Goal: Task Accomplishment & Management: Manage account settings

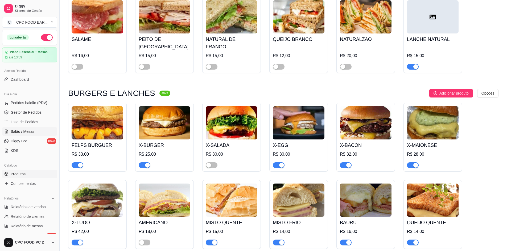
click at [25, 129] on span "Salão / Mesas" at bounding box center [23, 131] width 24 height 5
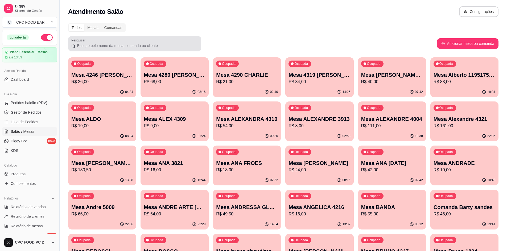
click at [118, 45] on input "Pesquisar" at bounding box center [136, 45] width 123 height 5
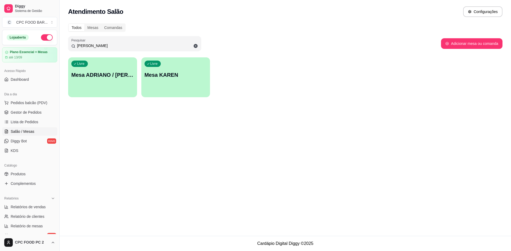
type input "karen"
click at [118, 76] on p "Mesa ADRIANO / KAREN 3940" at bounding box center [102, 75] width 61 height 7
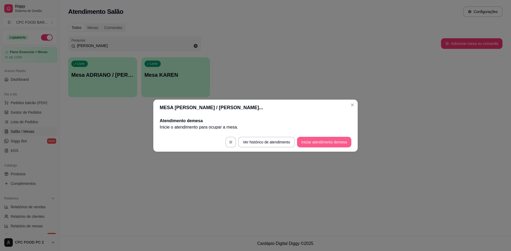
click at [315, 145] on button "Iniciar atendimento de mesa" at bounding box center [324, 142] width 54 height 11
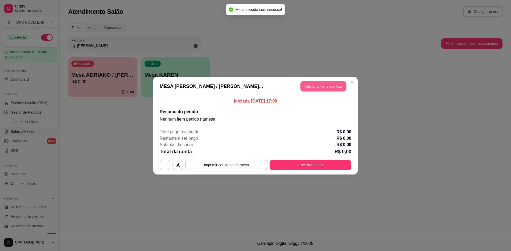
click at [321, 85] on button "Adicionar itens na mesa" at bounding box center [323, 86] width 46 height 10
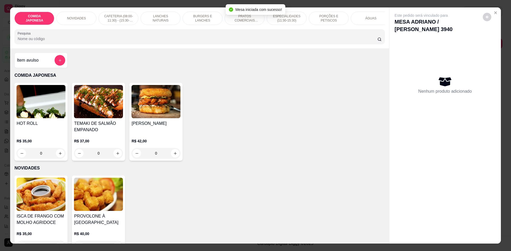
click at [197, 41] on input "Pesquisa" at bounding box center [197, 38] width 359 height 5
click at [361, 17] on div "ÁGUAS" at bounding box center [371, 18] width 40 height 13
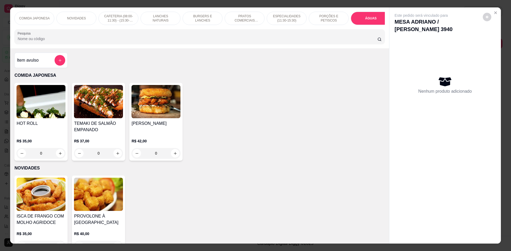
scroll to position [10, 0]
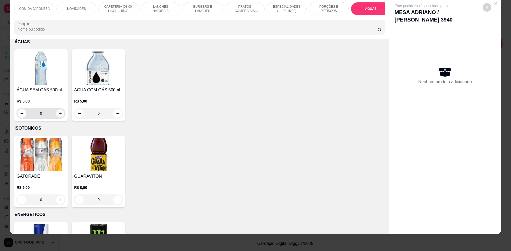
click at [61, 118] on button "increase-product-quantity" at bounding box center [60, 114] width 8 height 8
type input "1"
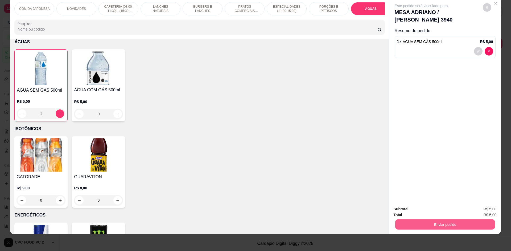
click at [428, 224] on button "Enviar pedido" at bounding box center [445, 224] width 100 height 10
click at [426, 213] on button "Não registrar e enviar pedido" at bounding box center [426, 212] width 55 height 10
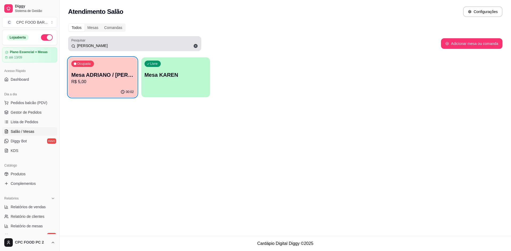
click at [196, 45] on icon at bounding box center [195, 46] width 5 height 5
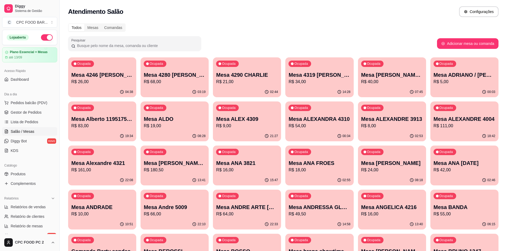
click at [126, 38] on div at bounding box center [134, 43] width 127 height 11
click at [124, 41] on div at bounding box center [134, 43] width 127 height 11
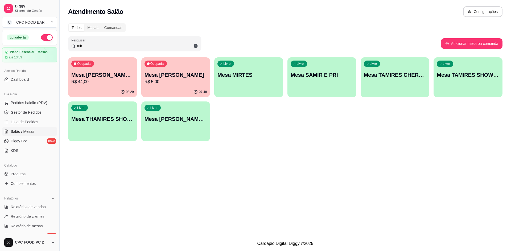
drag, startPoint x: 70, startPoint y: 46, endPoint x: 67, endPoint y: 44, distance: 3.4
click at [67, 45] on div "Todos Mesas Comandas Pesquisar mir Adicionar mesa ou comanda Ocupada Mesa MIRIA…" at bounding box center [285, 84] width 451 height 128
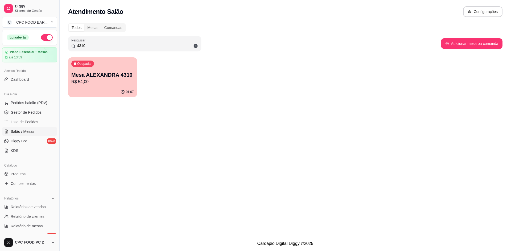
type input "4310"
click at [99, 88] on div "01:07" at bounding box center [102, 92] width 67 height 10
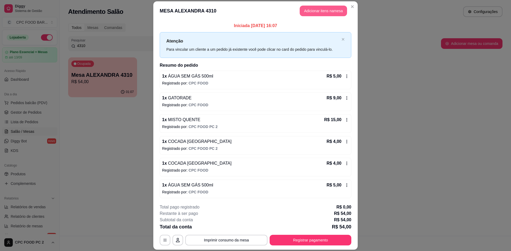
click at [309, 7] on button "Adicionar itens na mesa" at bounding box center [322, 11] width 47 height 11
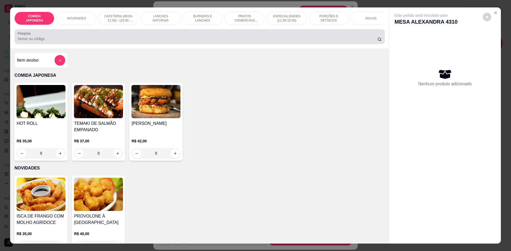
click at [185, 39] on div at bounding box center [200, 36] width 364 height 11
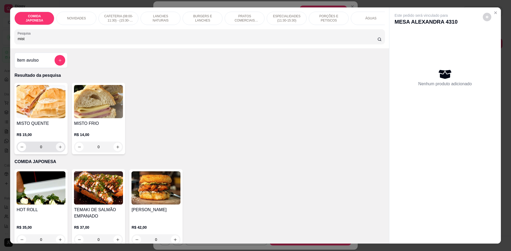
type input "mist"
click at [58, 149] on icon "increase-product-quantity" at bounding box center [60, 147] width 4 height 4
type input "1"
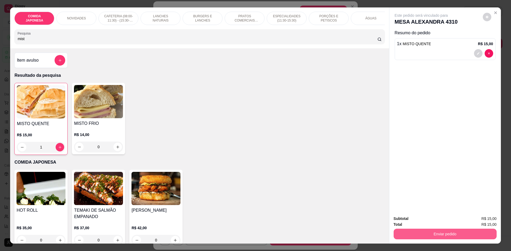
click at [415, 230] on button "Enviar pedido" at bounding box center [444, 234] width 103 height 11
click at [415, 223] on button "Não registrar e enviar pedido" at bounding box center [427, 221] width 54 height 10
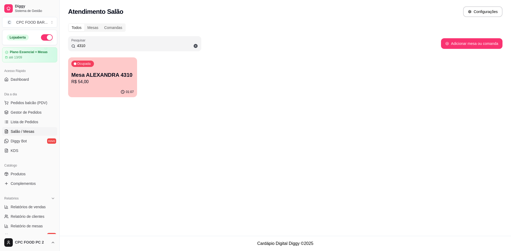
drag, startPoint x: 93, startPoint y: 46, endPoint x: 37, endPoint y: 47, distance: 55.9
click at [37, 47] on div "Diggy Sistema de Gestão C CPC FOOD BAR ... Loja aberta Plano Essencial + Mesas …" at bounding box center [255, 125] width 511 height 251
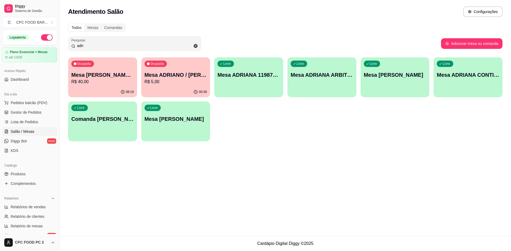
type input "adri"
click at [170, 64] on div "Ocupada Mesa ADRIANO / KAREN 3940 R$ 5,00" at bounding box center [175, 72] width 69 height 30
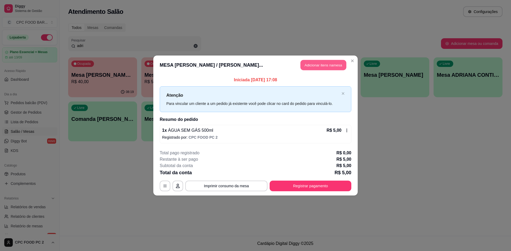
click at [314, 64] on button "Adicionar itens na mesa" at bounding box center [323, 65] width 46 height 10
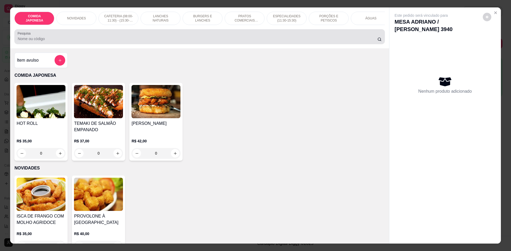
click at [189, 42] on div at bounding box center [200, 36] width 364 height 11
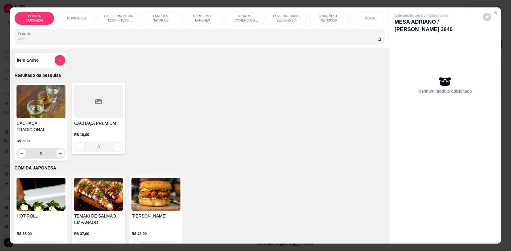
type input "cach"
click at [59, 152] on icon "increase-product-quantity" at bounding box center [60, 153] width 3 height 3
type input "1"
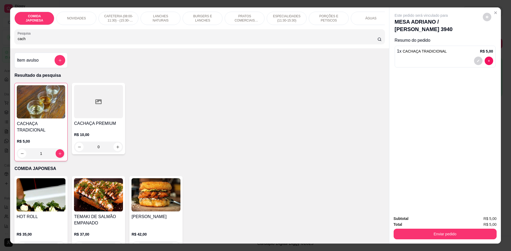
click at [415, 227] on div "Total R$ 5,00" at bounding box center [444, 225] width 103 height 6
click at [416, 236] on button "Enviar pedido" at bounding box center [445, 234] width 100 height 10
click at [416, 222] on button "Não registrar e enviar pedido" at bounding box center [426, 221] width 55 height 10
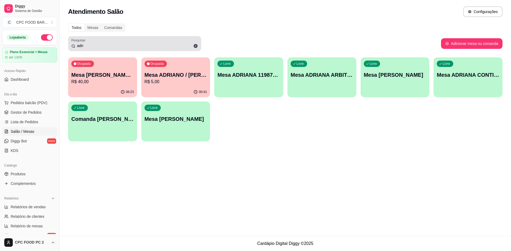
click at [89, 45] on input "adri" at bounding box center [136, 45] width 123 height 5
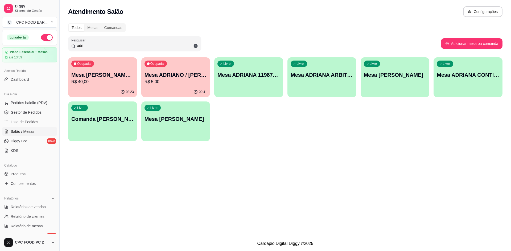
click at [89, 45] on input "adri" at bounding box center [136, 45] width 123 height 5
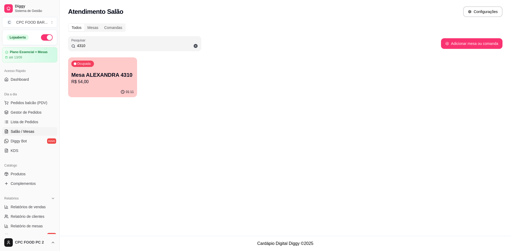
type input "4310"
click at [99, 78] on p "Mesa ALEXANDRA 4310" at bounding box center [102, 74] width 63 height 7
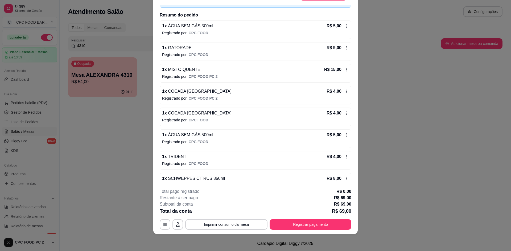
scroll to position [66, 0]
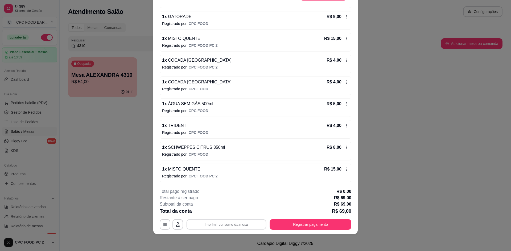
click at [203, 225] on button "Imprimir consumo da mesa" at bounding box center [226, 225] width 80 height 10
click at [286, 222] on button "Registrar pagamento" at bounding box center [310, 225] width 79 height 10
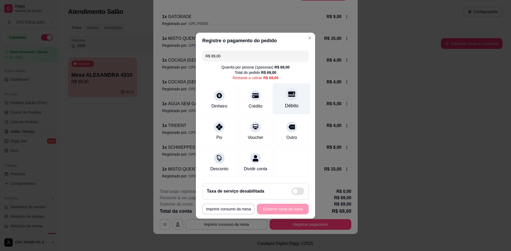
click at [289, 104] on div "Débito" at bounding box center [292, 105] width 14 height 7
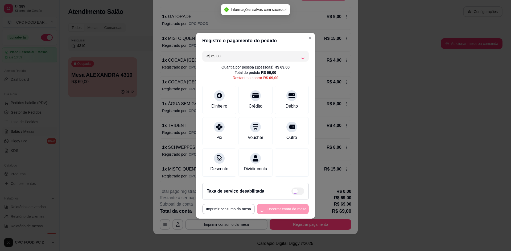
type input "R$ 0,00"
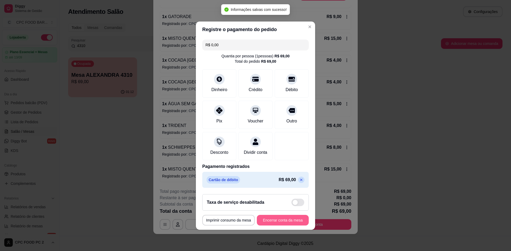
click at [284, 222] on button "Encerrar conta da mesa" at bounding box center [283, 220] width 52 height 11
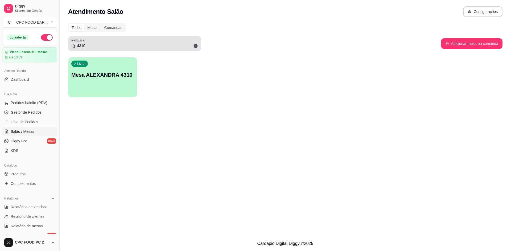
click at [97, 41] on div "4310" at bounding box center [134, 43] width 127 height 11
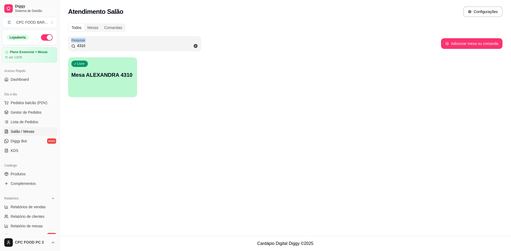
click at [97, 42] on div "4310" at bounding box center [134, 43] width 127 height 11
click at [96, 44] on input "4310" at bounding box center [136, 45] width 123 height 5
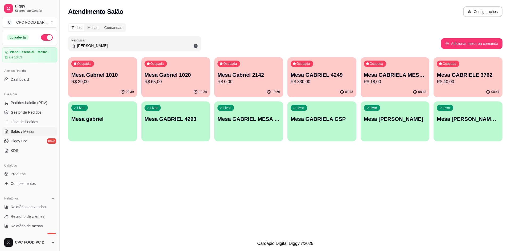
type input "gabriel"
click at [324, 86] on div "Ocupada Mesa GABRIEL 4249 R$ 330,00" at bounding box center [321, 72] width 69 height 30
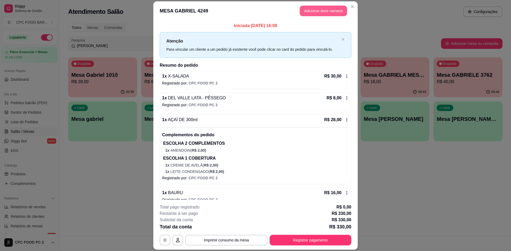
click at [316, 13] on button "Adicionar itens na mesa" at bounding box center [322, 11] width 47 height 11
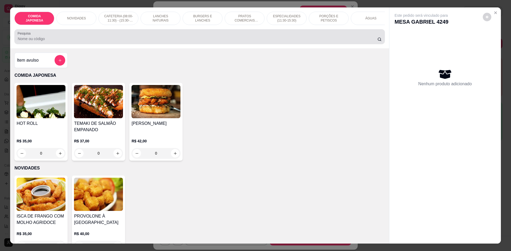
drag, startPoint x: 173, startPoint y: 43, endPoint x: 179, endPoint y: 39, distance: 7.0
click at [176, 41] on input "Pesquisa" at bounding box center [197, 38] width 359 height 5
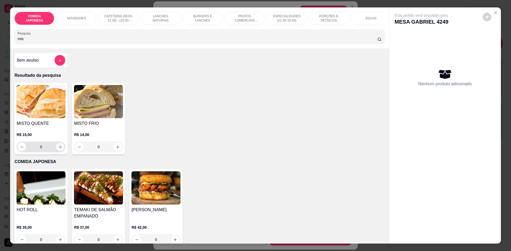
type input "mis"
click at [59, 149] on icon "increase-product-quantity" at bounding box center [60, 147] width 4 height 4
type input "1"
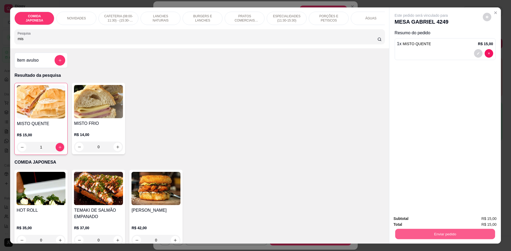
click at [415, 234] on button "Enviar pedido" at bounding box center [445, 234] width 100 height 10
click at [419, 224] on button "Não registrar e enviar pedido" at bounding box center [426, 221] width 55 height 10
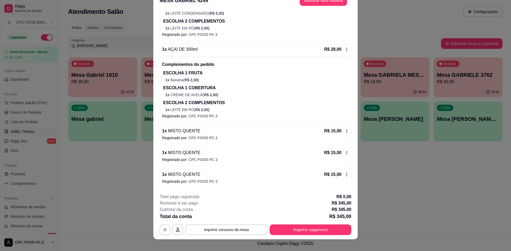
scroll to position [16, 0]
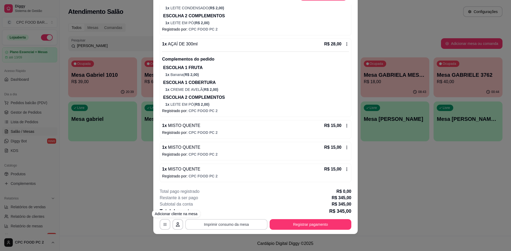
click at [208, 227] on button "Imprimir consumo da mesa" at bounding box center [226, 224] width 82 height 11
click at [297, 226] on button "Registrar pagamento" at bounding box center [310, 224] width 82 height 11
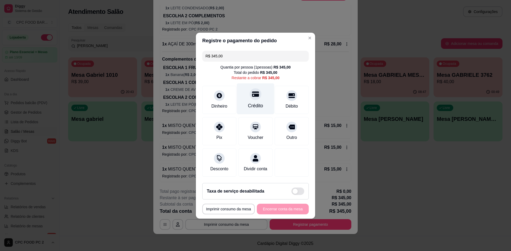
click at [248, 102] on div "Crédito" at bounding box center [255, 105] width 15 height 7
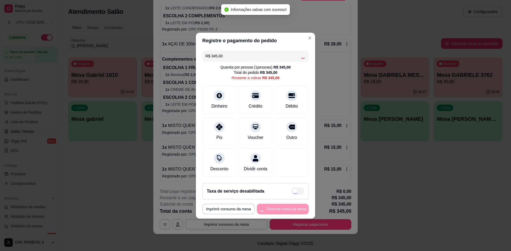
type input "R$ 0,00"
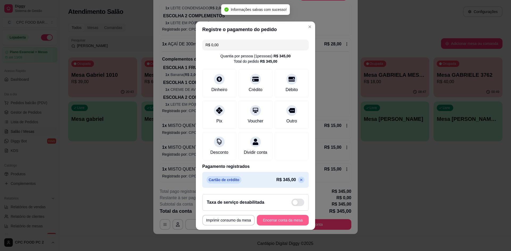
click at [283, 224] on button "Encerrar conta da mesa" at bounding box center [283, 220] width 52 height 11
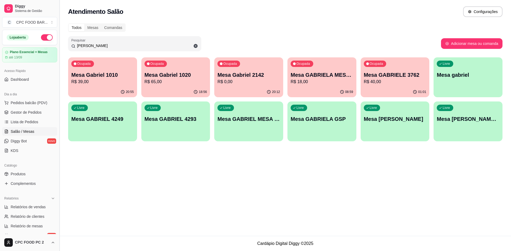
drag, startPoint x: 90, startPoint y: 47, endPoint x: 58, endPoint y: 50, distance: 32.0
click at [58, 50] on div "Diggy Sistema de Gestão C CPC FOOD BAR ... Loja aberta Plano Essencial + Mesas …" at bounding box center [255, 125] width 511 height 251
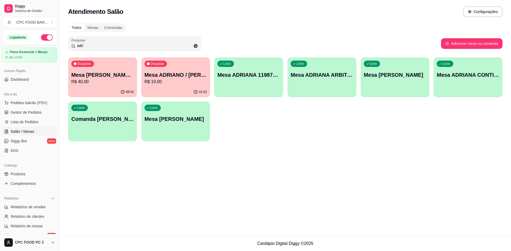
type input "adri"
click at [190, 75] on p "Mesa ADRIANO / KAREN 3940" at bounding box center [175, 75] width 61 height 7
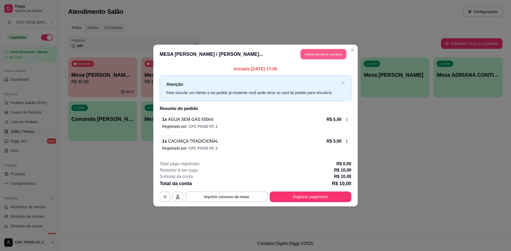
click at [313, 54] on button "Adicionar itens na mesa" at bounding box center [323, 54] width 46 height 10
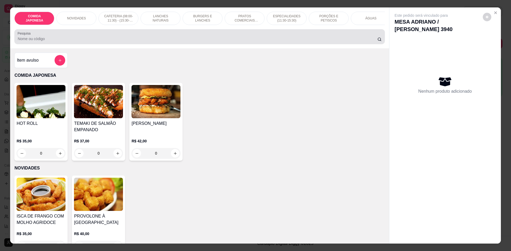
click at [185, 42] on div at bounding box center [200, 36] width 364 height 11
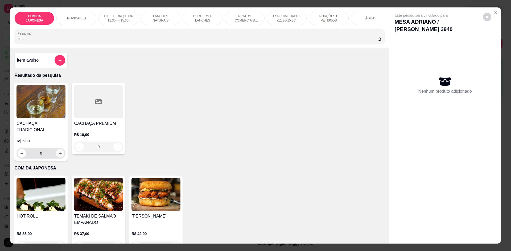
type input "cach"
click at [60, 153] on icon "increase-product-quantity" at bounding box center [60, 154] width 4 height 4
type input "1"
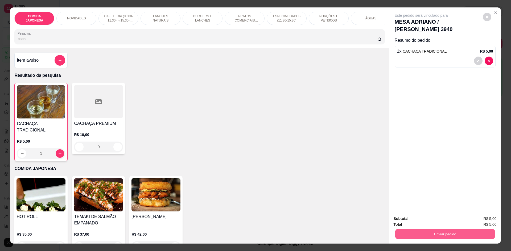
click at [419, 235] on button "Enviar pedido" at bounding box center [445, 234] width 100 height 10
click at [420, 223] on button "Não registrar e enviar pedido" at bounding box center [427, 221] width 54 height 10
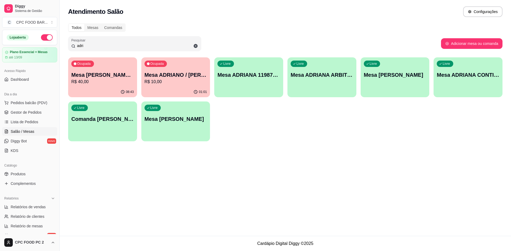
drag, startPoint x: 99, startPoint y: 47, endPoint x: 66, endPoint y: 45, distance: 33.0
click at [66, 45] on div "Todos Mesas Comandas Pesquisar adri Adicionar mesa ou comanda Ocupada Mesa Adri…" at bounding box center [285, 84] width 451 height 128
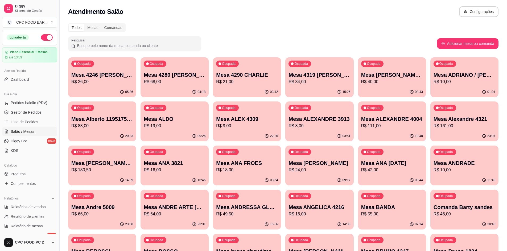
click at [78, 45] on input "Pesquisar" at bounding box center [136, 45] width 123 height 5
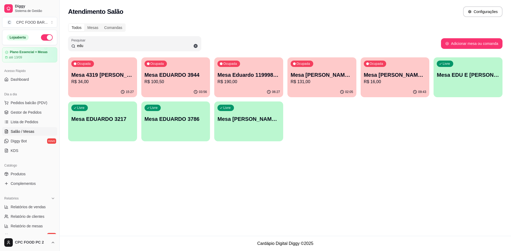
type input "edu"
click at [468, 77] on p "Mesa EDU E DANILO 4006" at bounding box center [468, 75] width 61 height 7
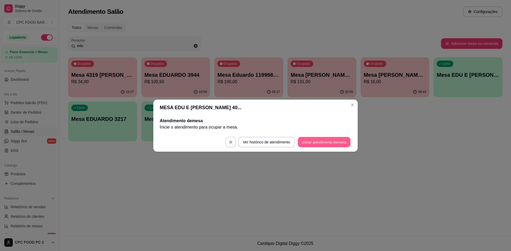
click at [316, 143] on button "Iniciar atendimento de mesa" at bounding box center [324, 142] width 53 height 10
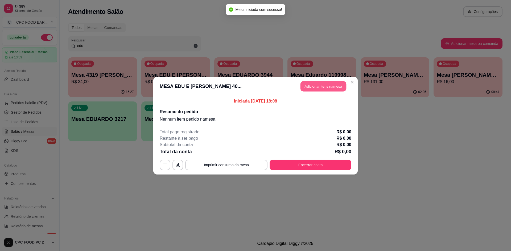
click at [309, 86] on button "Adicionar itens na mesa" at bounding box center [323, 86] width 46 height 10
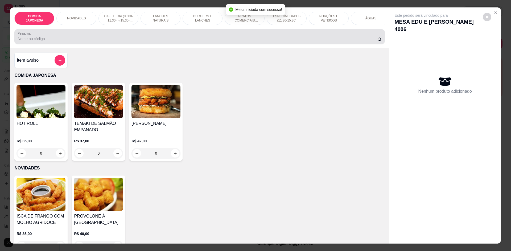
click at [170, 41] on input "Pesquisa" at bounding box center [197, 38] width 359 height 5
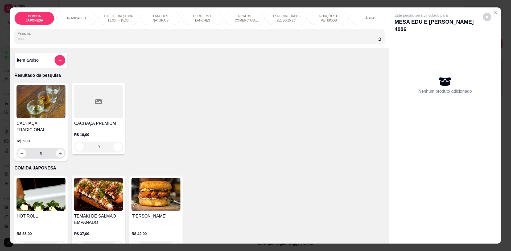
type input "cac"
click at [59, 152] on icon "increase-product-quantity" at bounding box center [60, 154] width 4 height 4
type input "1"
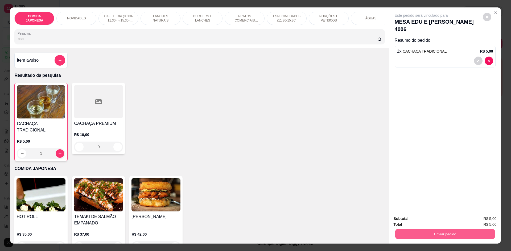
click at [399, 232] on button "Enviar pedido" at bounding box center [445, 234] width 100 height 10
click at [402, 224] on button "Não registrar e enviar pedido" at bounding box center [427, 221] width 54 height 10
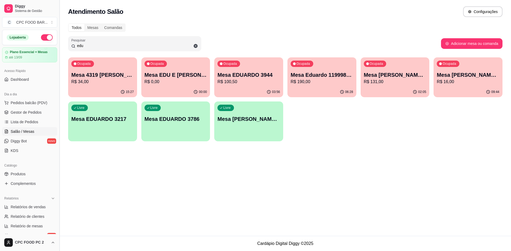
drag, startPoint x: 94, startPoint y: 44, endPoint x: 58, endPoint y: 44, distance: 35.9
click at [58, 44] on div "Diggy Sistema de Gestão C CPC FOOD BAR ... Loja aberta Plano Essencial + Mesas …" at bounding box center [255, 125] width 511 height 251
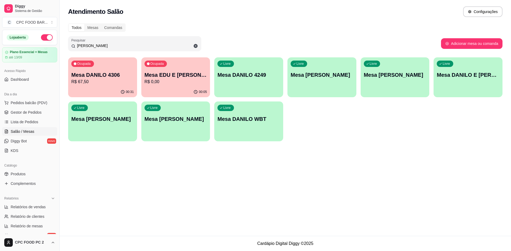
type input "danilo"
click at [97, 73] on p "Mesa DANILO 4306" at bounding box center [102, 75] width 61 height 7
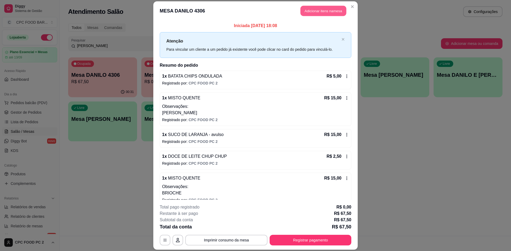
click at [305, 13] on button "Adicionar itens na mesa" at bounding box center [323, 11] width 46 height 10
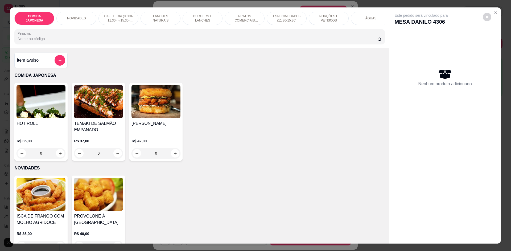
click at [205, 40] on input "Pesquisa" at bounding box center [197, 38] width 359 height 5
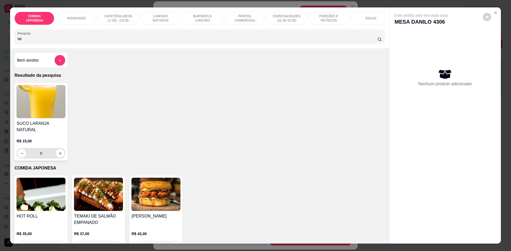
type input "lar"
click at [61, 151] on button "increase-product-quantity" at bounding box center [60, 153] width 8 height 8
type input "1"
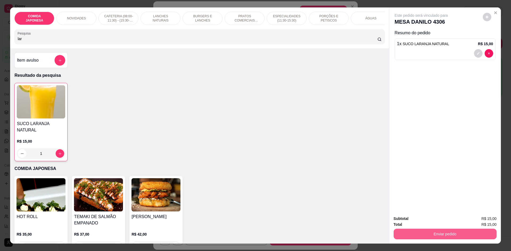
click at [416, 235] on button "Enviar pedido" at bounding box center [444, 234] width 103 height 11
click at [417, 220] on button "Não registrar e enviar pedido" at bounding box center [427, 221] width 54 height 10
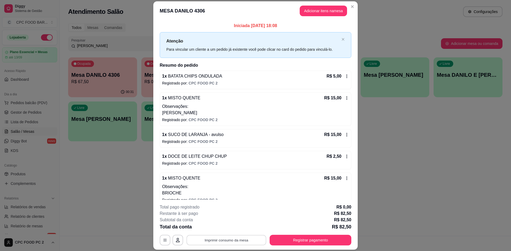
click at [245, 244] on button "Imprimir consumo da mesa" at bounding box center [226, 240] width 80 height 10
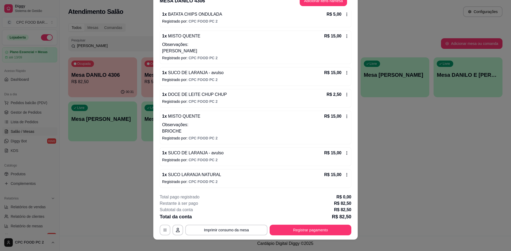
scroll to position [16, 0]
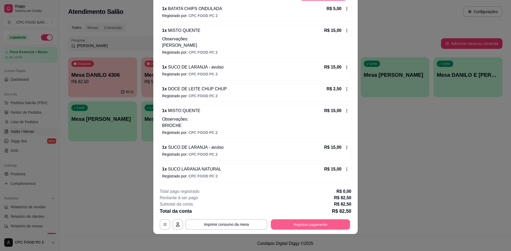
click at [315, 225] on button "Registrar pagamento" at bounding box center [310, 225] width 79 height 10
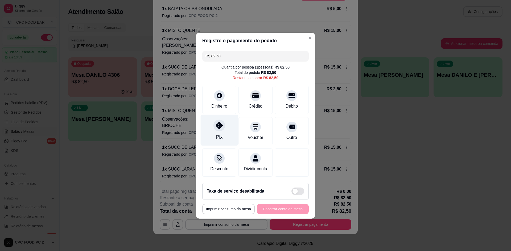
click at [222, 131] on div "Pix" at bounding box center [220, 130] width 38 height 31
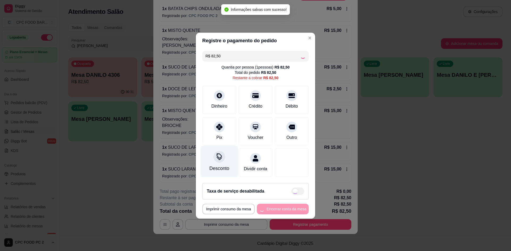
type input "R$ 0,00"
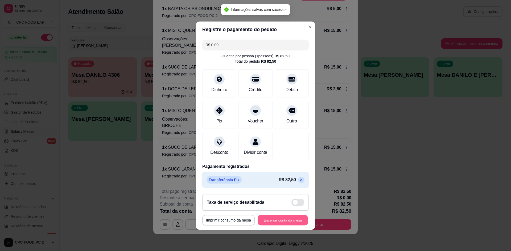
click at [275, 220] on button "Encerrar conta da mesa" at bounding box center [282, 220] width 50 height 10
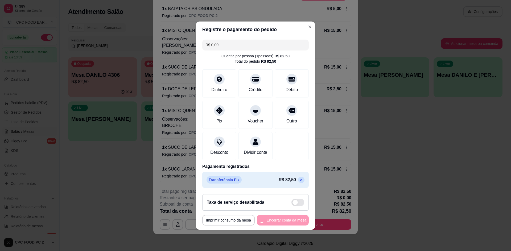
scroll to position [0, 0]
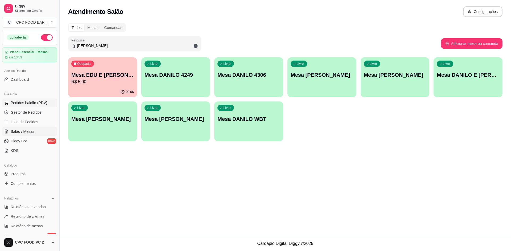
click at [26, 103] on span "Pedidos balcão (PDV)" at bounding box center [29, 102] width 37 height 5
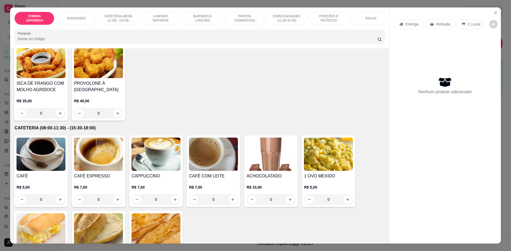
scroll to position [239, 0]
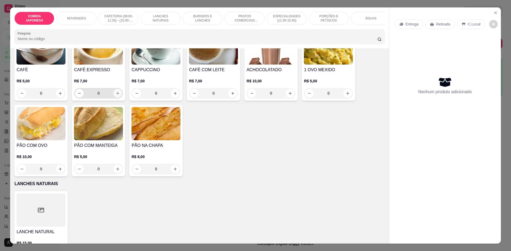
click at [116, 95] on icon "increase-product-quantity" at bounding box center [118, 93] width 4 height 4
type input "1"
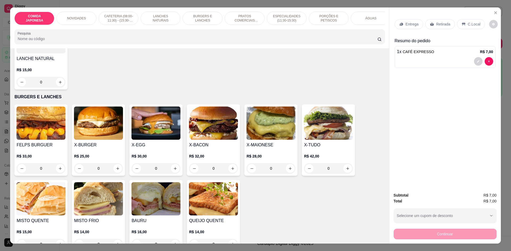
scroll to position [426, 0]
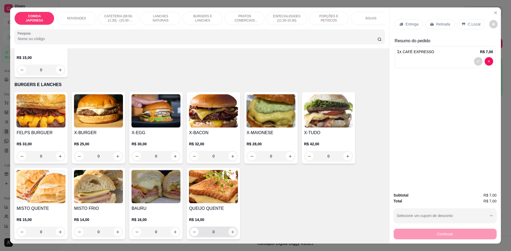
click at [231, 234] on icon "increase-product-quantity" at bounding box center [233, 232] width 4 height 4
type input "1"
click at [494, 13] on icon "Close" at bounding box center [495, 13] width 4 height 4
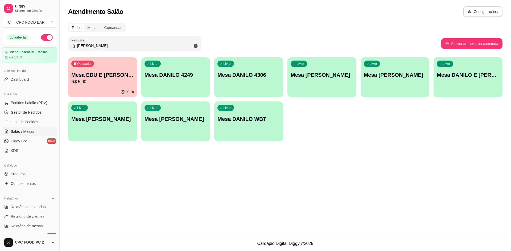
click at [106, 73] on p "Mesa EDU E DANILO 4006" at bounding box center [102, 74] width 63 height 7
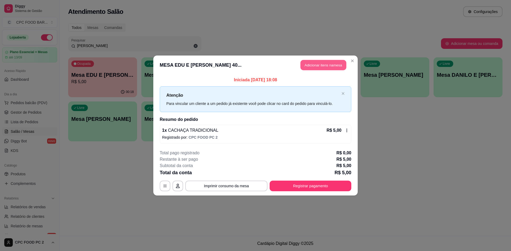
click at [315, 63] on button "Adicionar itens na mesa" at bounding box center [323, 65] width 46 height 10
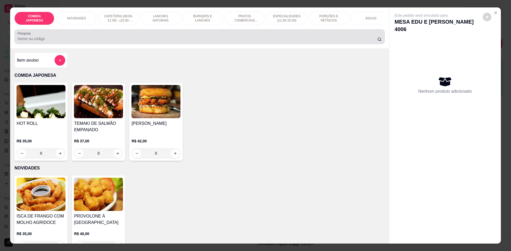
click at [103, 41] on input "Pesquisa" at bounding box center [197, 38] width 359 height 5
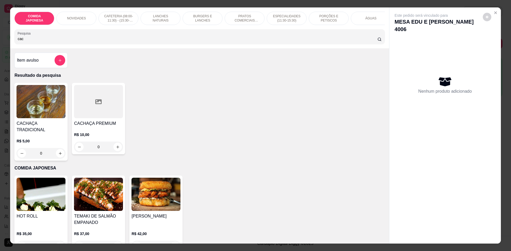
type input "cac"
click at [59, 149] on button "increase-product-quantity" at bounding box center [60, 153] width 8 height 8
type input "1"
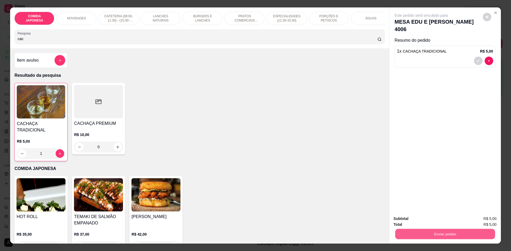
click at [427, 237] on button "Enviar pedido" at bounding box center [445, 234] width 100 height 10
click at [420, 218] on button "Não registrar e enviar pedido" at bounding box center [427, 221] width 54 height 10
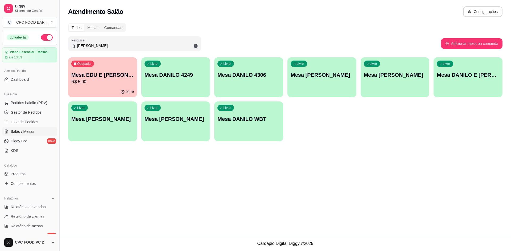
drag, startPoint x: 97, startPoint y: 47, endPoint x: 40, endPoint y: 46, distance: 57.2
click at [40, 46] on div "Diggy Sistema de Gestão C CPC FOOD BAR ... Loja aberta Plano Essencial + Mesas …" at bounding box center [255, 125] width 511 height 251
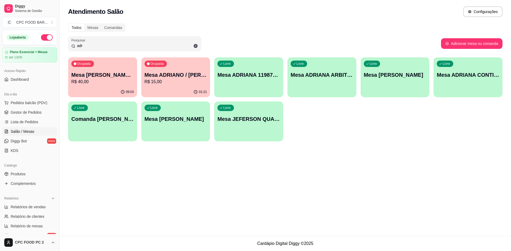
type input "adr"
click at [173, 80] on p "R$ 15,00" at bounding box center [175, 82] width 63 height 6
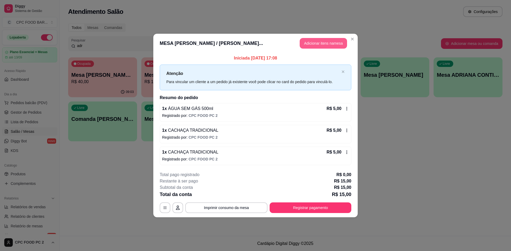
click at [328, 42] on button "Adicionar itens na mesa" at bounding box center [322, 43] width 47 height 11
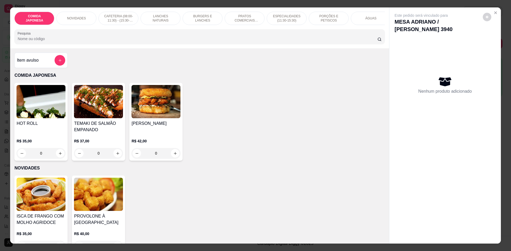
click at [81, 41] on input "Pesquisa" at bounding box center [197, 38] width 359 height 5
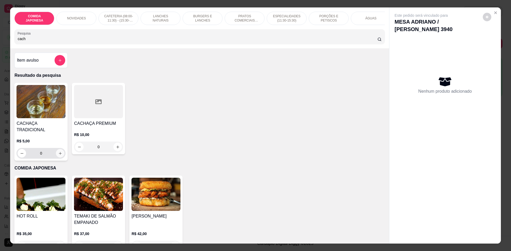
type input "cach"
click at [58, 149] on button "increase-product-quantity" at bounding box center [60, 153] width 9 height 9
type input "1"
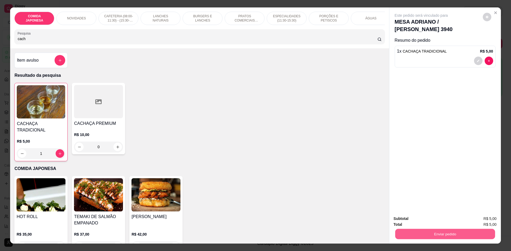
click at [411, 237] on button "Enviar pedido" at bounding box center [445, 234] width 100 height 10
click at [411, 220] on button "Não registrar e enviar pedido" at bounding box center [426, 221] width 55 height 10
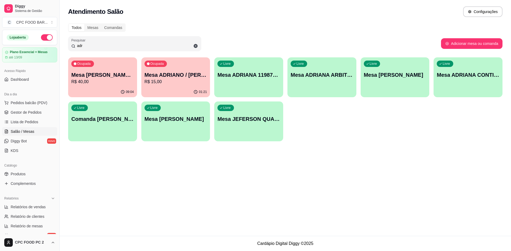
drag, startPoint x: 99, startPoint y: 47, endPoint x: 64, endPoint y: 50, distance: 35.7
click at [64, 50] on div "Todos Mesas Comandas Pesquisar adr Adicionar mesa ou comanda Ocupada Mesa Adria…" at bounding box center [285, 84] width 451 height 128
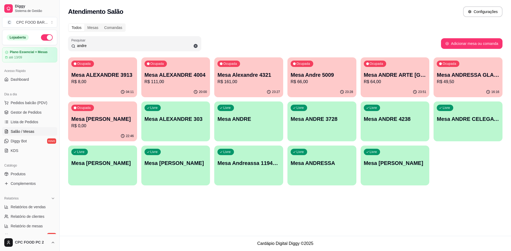
type input "andre"
click at [394, 75] on p "Mesa ANDRE ARTE BRASIL" at bounding box center [395, 74] width 63 height 7
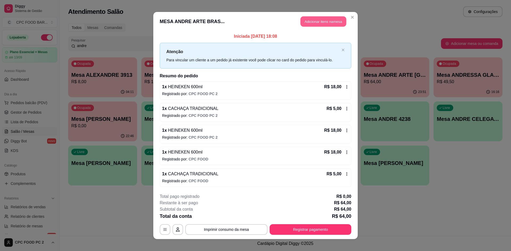
click at [315, 22] on button "Adicionar itens na mesa" at bounding box center [323, 21] width 46 height 10
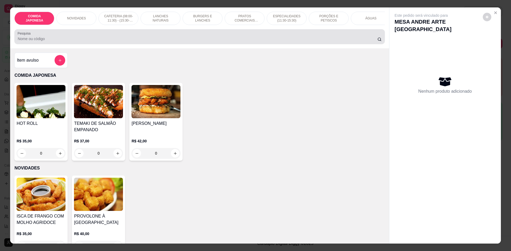
click at [220, 41] on input "Pesquisa" at bounding box center [197, 38] width 359 height 5
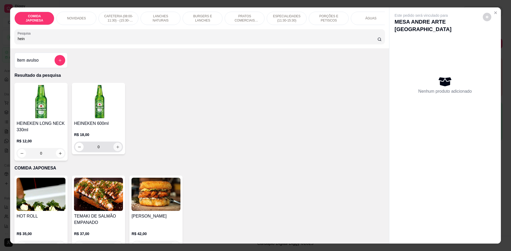
type input "hein"
click at [117, 148] on button "increase-product-quantity" at bounding box center [117, 147] width 9 height 9
type input "1"
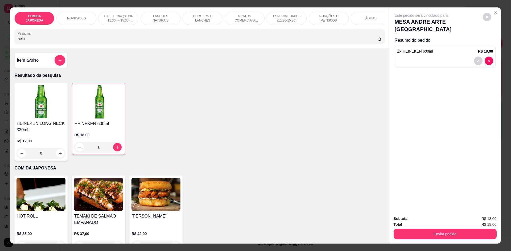
drag, startPoint x: 70, startPoint y: 44, endPoint x: 0, endPoint y: 50, distance: 70.5
click at [0, 50] on div "COMIDA JAPONESA NOVIDADES CAFETERIA (08:00-11:30) - (15:30-18:00) LANCHES NATUR…" at bounding box center [255, 125] width 511 height 251
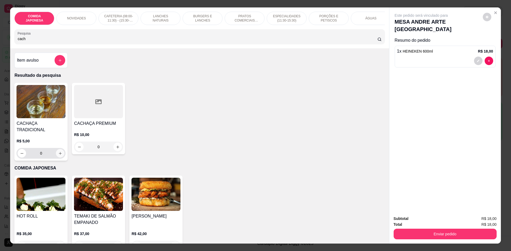
type input "cach"
click at [58, 152] on icon "increase-product-quantity" at bounding box center [60, 154] width 4 height 4
type input "1"
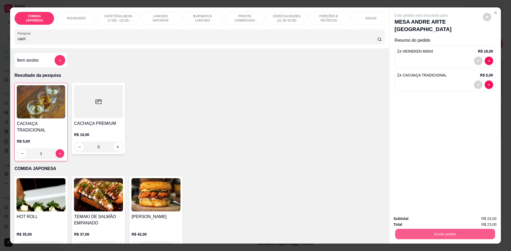
click at [416, 231] on button "Enviar pedido" at bounding box center [445, 234] width 100 height 10
click at [416, 221] on button "Não registrar e enviar pedido" at bounding box center [427, 221] width 54 height 10
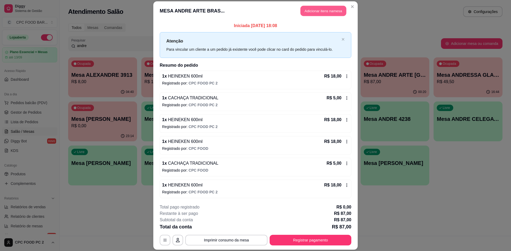
click at [319, 9] on button "Adicionar itens na mesa" at bounding box center [323, 11] width 46 height 10
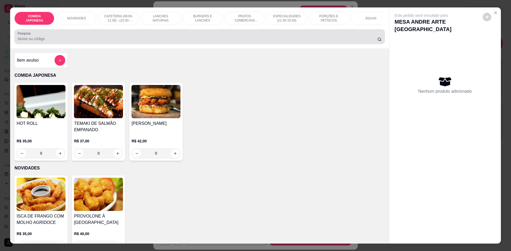
click at [112, 41] on input "Pesquisa" at bounding box center [197, 38] width 359 height 5
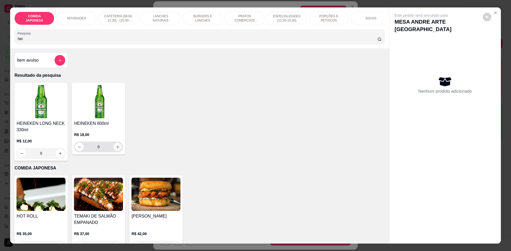
type input "hei"
click at [116, 149] on icon "increase-product-quantity" at bounding box center [118, 147] width 4 height 4
type input "1"
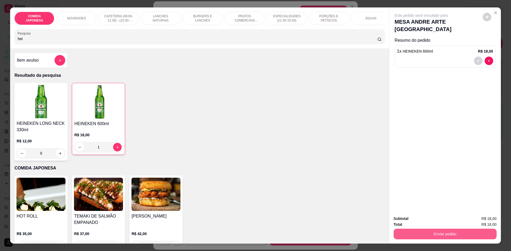
click at [429, 236] on button "Enviar pedido" at bounding box center [444, 234] width 103 height 11
click at [435, 222] on button "Não registrar e enviar pedido" at bounding box center [426, 221] width 55 height 10
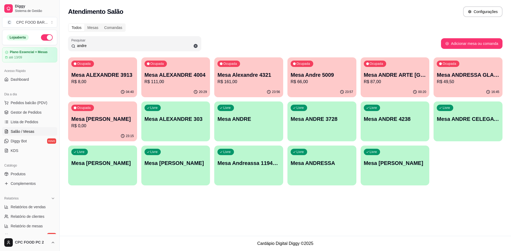
click at [93, 48] on input "andre" at bounding box center [136, 45] width 123 height 5
click at [93, 47] on input "andre" at bounding box center [136, 45] width 123 height 5
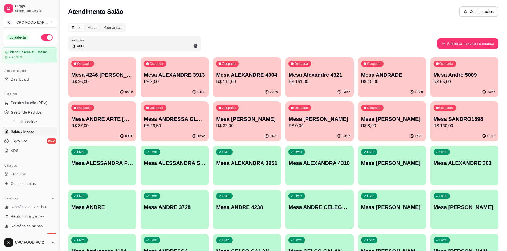
click at [97, 128] on p "R$ 87,00" at bounding box center [102, 126] width 62 height 6
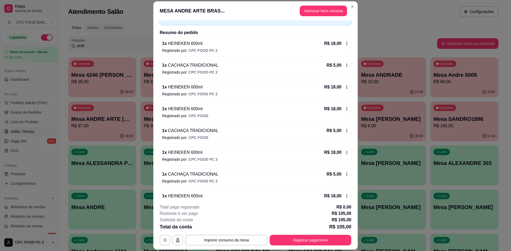
scroll to position [44, 0]
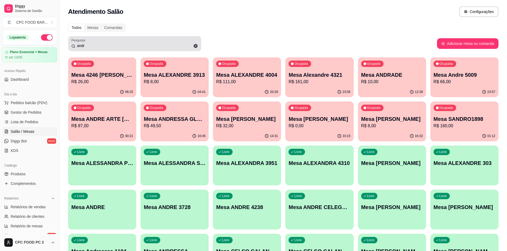
click at [90, 47] on input "andr" at bounding box center [136, 45] width 123 height 5
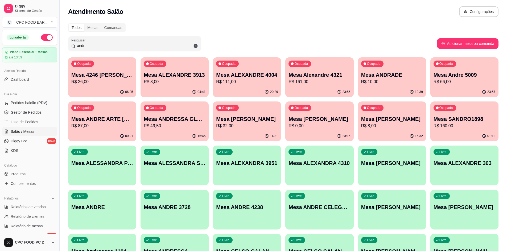
click at [90, 46] on input "andr" at bounding box center [136, 45] width 123 height 5
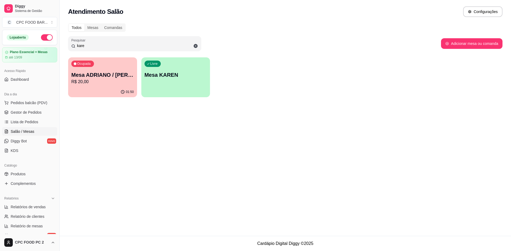
type input "kare"
click at [98, 84] on p "R$ 20,00" at bounding box center [102, 82] width 61 height 6
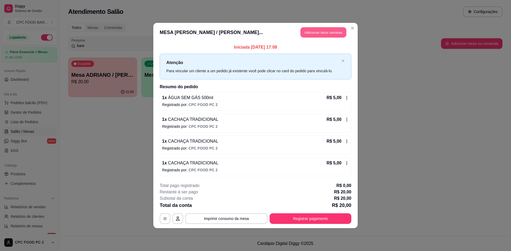
click at [312, 31] on button "Adicionar itens na mesa" at bounding box center [323, 32] width 46 height 10
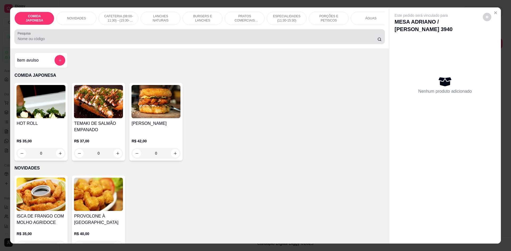
click at [94, 41] on input "Pesquisa" at bounding box center [197, 38] width 359 height 5
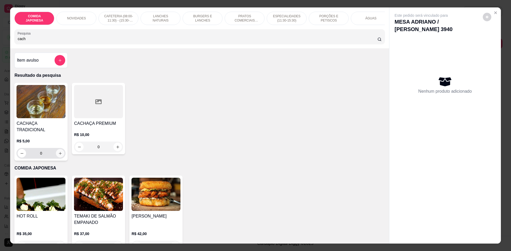
type input "cach"
click at [59, 149] on button "increase-product-quantity" at bounding box center [60, 153] width 8 height 8
type input "1"
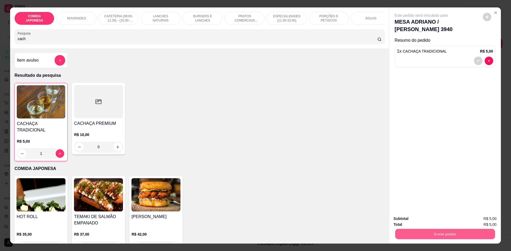
click at [429, 234] on button "Enviar pedido" at bounding box center [445, 234] width 100 height 10
click at [432, 216] on button "Não registrar e enviar pedido" at bounding box center [426, 221] width 55 height 10
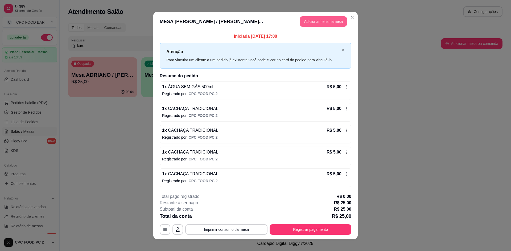
click at [325, 20] on button "Adicionar itens na mesa" at bounding box center [322, 21] width 47 height 11
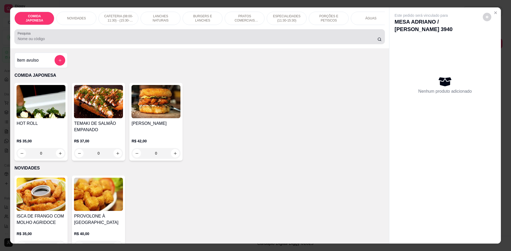
click at [173, 41] on input "Pesquisa" at bounding box center [197, 38] width 359 height 5
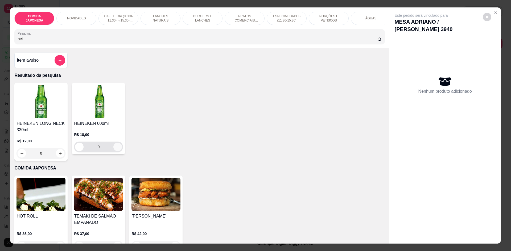
type input "hei"
click at [116, 149] on icon "increase-product-quantity" at bounding box center [118, 147] width 4 height 4
type input "1"
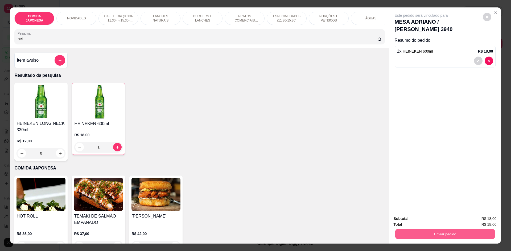
click at [431, 232] on button "Enviar pedido" at bounding box center [445, 234] width 100 height 10
click at [429, 226] on button "Não registrar e enviar pedido" at bounding box center [426, 221] width 55 height 10
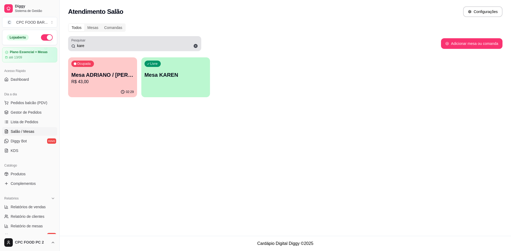
click at [100, 48] on input "kare" at bounding box center [136, 45] width 123 height 5
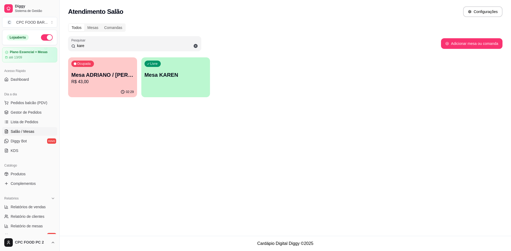
click at [100, 48] on input "kare" at bounding box center [136, 45] width 123 height 5
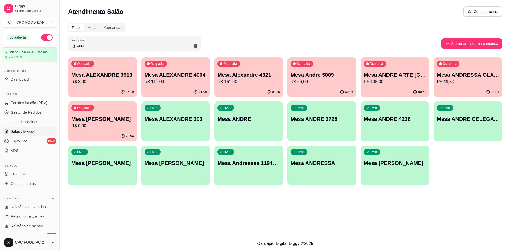
type input "andre"
click at [383, 67] on div "Ocupada Mesa ANDRE ARTE BRASIL R$ 105,00" at bounding box center [394, 72] width 67 height 29
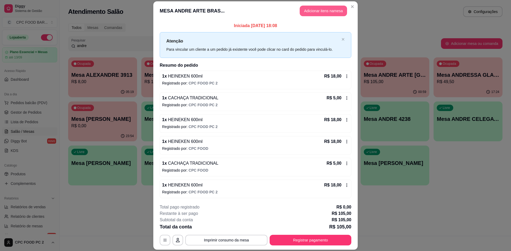
click at [315, 10] on button "Adicionar itens na mesa" at bounding box center [322, 11] width 47 height 11
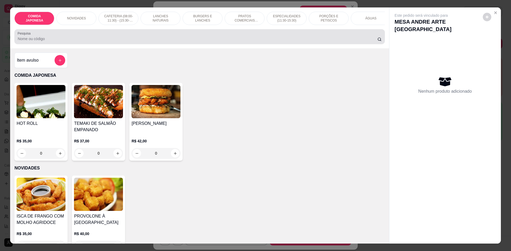
click at [231, 39] on div at bounding box center [200, 36] width 364 height 11
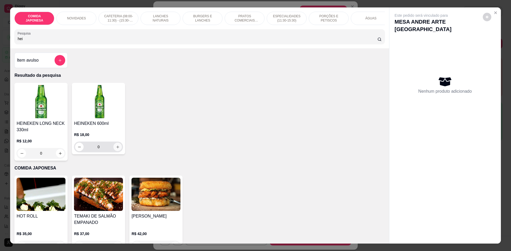
type input "hei"
click at [115, 151] on button "increase-product-quantity" at bounding box center [117, 147] width 9 height 9
type input "1"
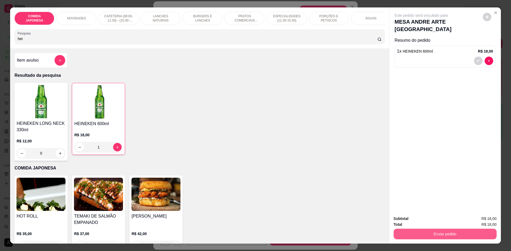
click at [453, 235] on button "Enviar pedido" at bounding box center [444, 234] width 103 height 11
click at [432, 221] on button "Não registrar e enviar pedido" at bounding box center [426, 221] width 55 height 10
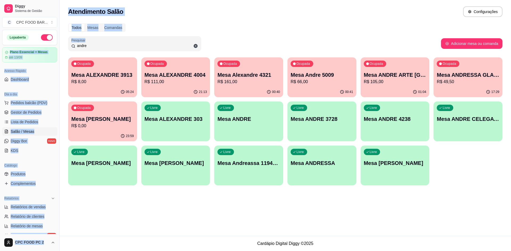
drag, startPoint x: 160, startPoint y: 42, endPoint x: 36, endPoint y: 35, distance: 123.6
click at [36, 35] on div "Diggy Sistema de Gestão C CPC FOOD BAR ... Loja aberta Plano Essencial + Mesas …" at bounding box center [255, 125] width 511 height 251
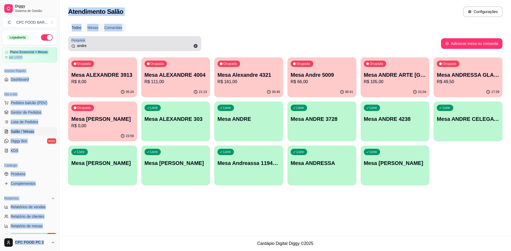
click at [92, 51] on div "Pesquisar andre" at bounding box center [134, 43] width 133 height 15
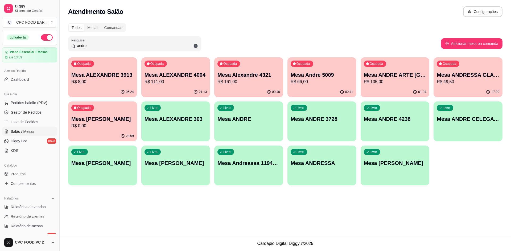
drag, startPoint x: 95, startPoint y: 48, endPoint x: 62, endPoint y: 47, distance: 33.5
click at [62, 47] on div "Todos Mesas Comandas Pesquisar andre Adicionar mesa ou comanda Ocupada Mesa ALE…" at bounding box center [285, 106] width 451 height 172
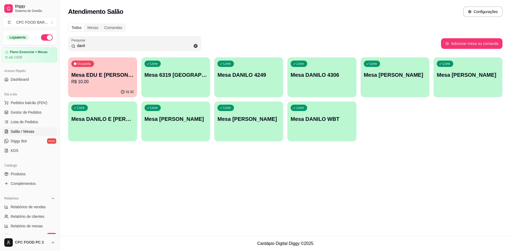
type input "danil"
click at [99, 75] on p "Mesa EDU E DANILO 4006" at bounding box center [102, 74] width 63 height 7
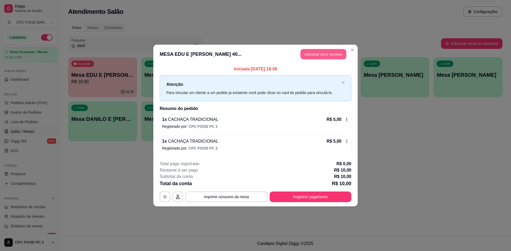
click at [306, 55] on button "Adicionar itens na mesa" at bounding box center [323, 54] width 46 height 10
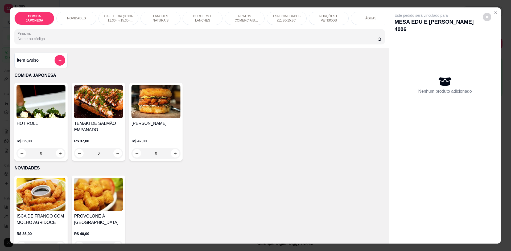
click at [363, 19] on div "ÁGUAS" at bounding box center [371, 18] width 40 height 13
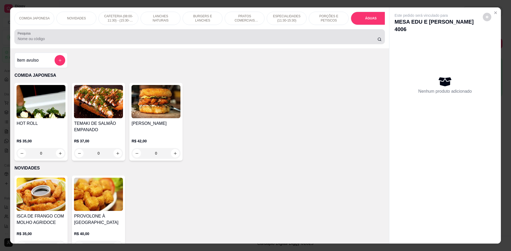
scroll to position [10, 0]
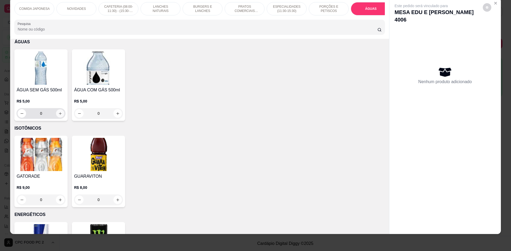
click at [58, 118] on button "increase-product-quantity" at bounding box center [60, 114] width 8 height 8
type input "1"
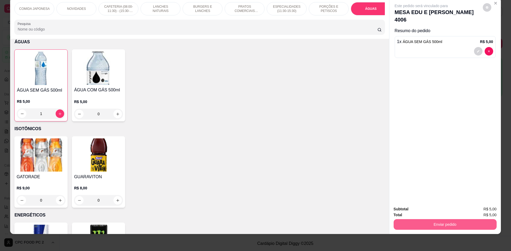
click at [408, 226] on button "Enviar pedido" at bounding box center [444, 224] width 103 height 11
click at [406, 210] on button "Não registrar e enviar pedido" at bounding box center [427, 212] width 54 height 10
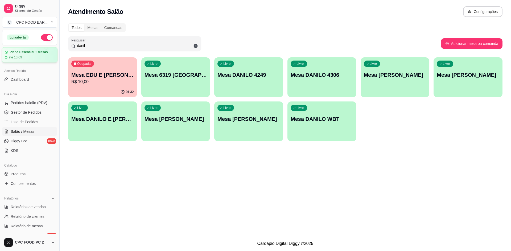
drag, startPoint x: 91, startPoint y: 44, endPoint x: 26, endPoint y: 49, distance: 65.4
click at [26, 49] on div "Diggy Sistema de Gestão C CPC FOOD BAR ... Loja aberta Plano Essencial + Mesas …" at bounding box center [255, 125] width 511 height 251
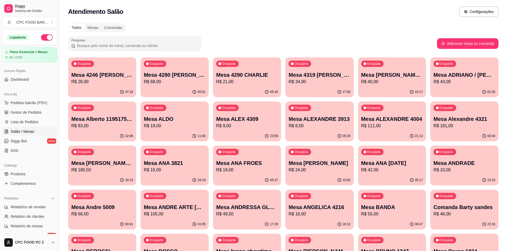
click at [101, 45] on input "Pesquisar" at bounding box center [136, 45] width 123 height 5
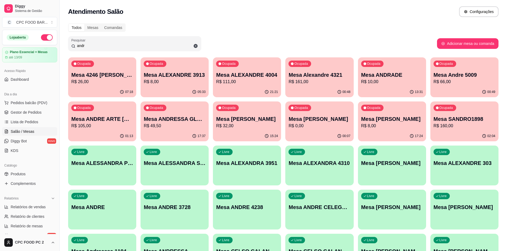
type input "andr"
click at [100, 135] on div "01:13" at bounding box center [102, 136] width 68 height 10
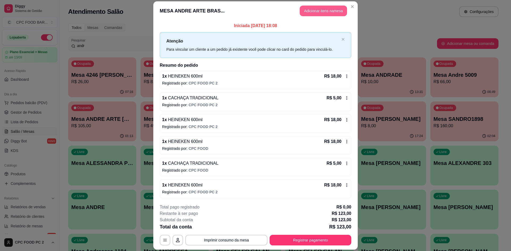
click at [317, 13] on button "Adicionar itens na mesa" at bounding box center [322, 11] width 47 height 11
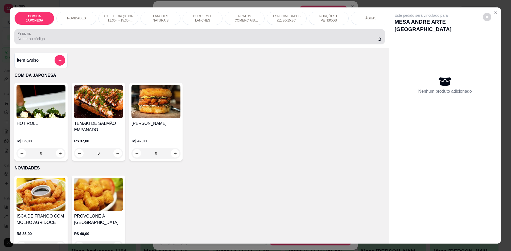
click at [155, 44] on div "Pesquisa" at bounding box center [199, 36] width 370 height 15
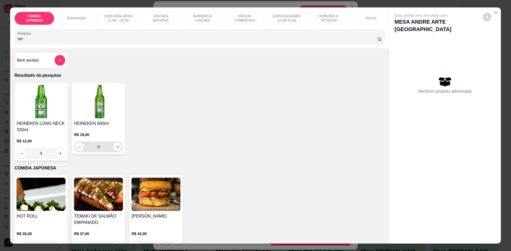
type input "hei"
click at [116, 151] on button "increase-product-quantity" at bounding box center [118, 147] width 8 height 8
type input "1"
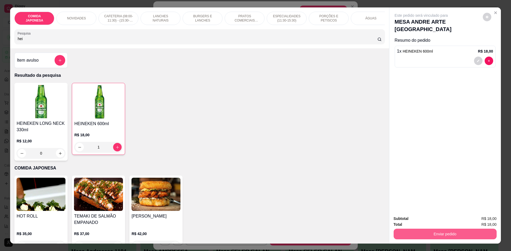
click at [424, 235] on button "Enviar pedido" at bounding box center [444, 234] width 103 height 11
click at [424, 223] on button "Não registrar e enviar pedido" at bounding box center [426, 221] width 55 height 10
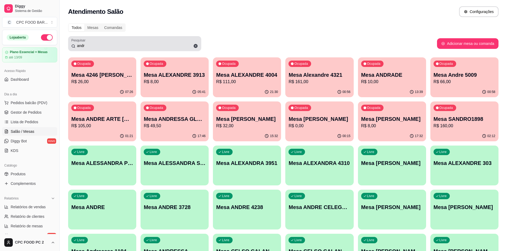
click at [103, 50] on div "Pesquisar andr" at bounding box center [134, 43] width 133 height 15
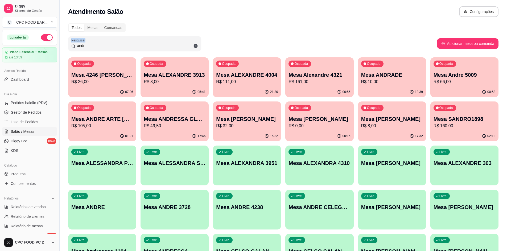
click at [103, 50] on div "Pesquisar andr" at bounding box center [134, 43] width 133 height 15
click at [103, 49] on div "Pesquisar andr" at bounding box center [134, 43] width 133 height 15
click at [100, 46] on input "andr" at bounding box center [136, 45] width 123 height 5
click at [99, 46] on input "andr" at bounding box center [136, 45] width 123 height 5
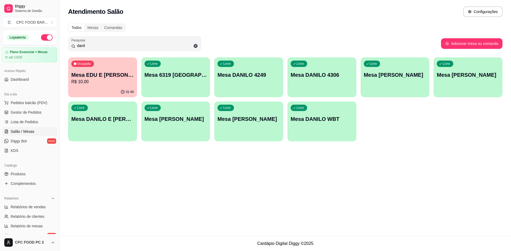
type input "danilo"
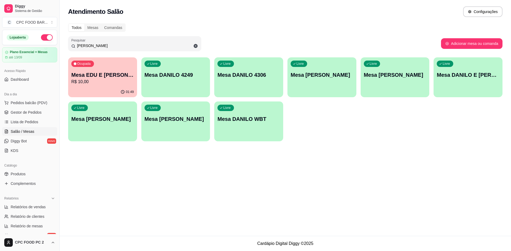
click at [104, 46] on input "danilo" at bounding box center [136, 45] width 123 height 5
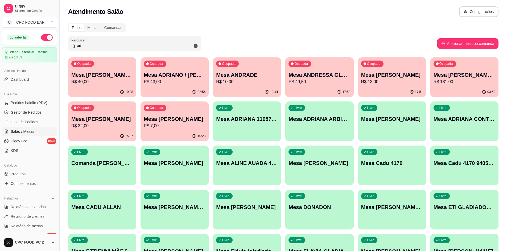
type input "a"
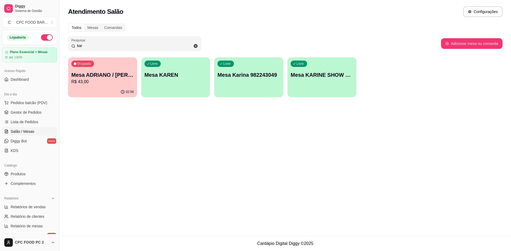
type input "kar"
click at [93, 85] on p "R$ 43,00" at bounding box center [102, 82] width 61 height 6
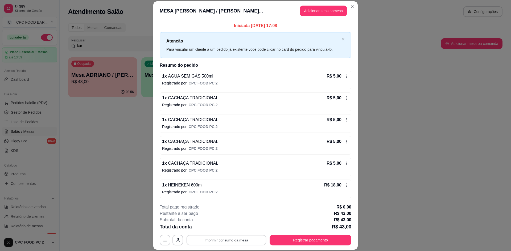
click at [228, 240] on button "Imprimir consumo da mesa" at bounding box center [226, 240] width 80 height 10
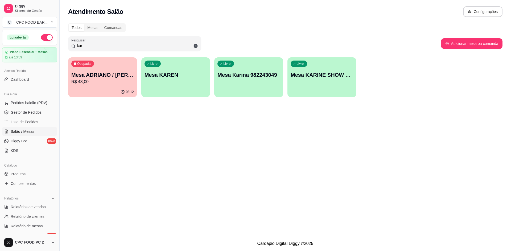
drag, startPoint x: 87, startPoint y: 45, endPoint x: 74, endPoint y: 44, distance: 13.3
click at [74, 44] on div "kar" at bounding box center [134, 43] width 127 height 11
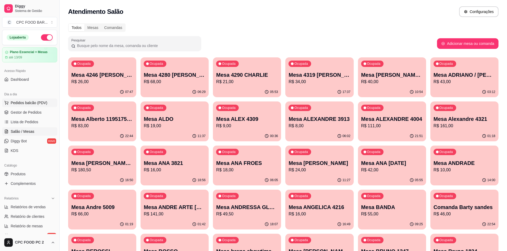
click at [29, 102] on span "Pedidos balcão (PDV)" at bounding box center [29, 102] width 37 height 5
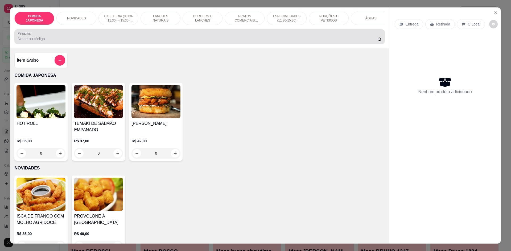
click at [92, 42] on div at bounding box center [200, 36] width 364 height 11
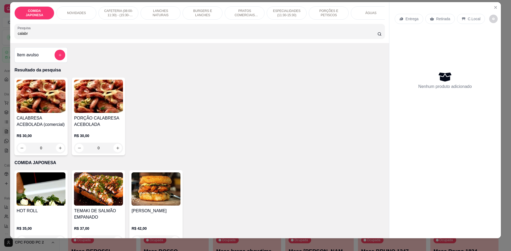
scroll to position [10, 0]
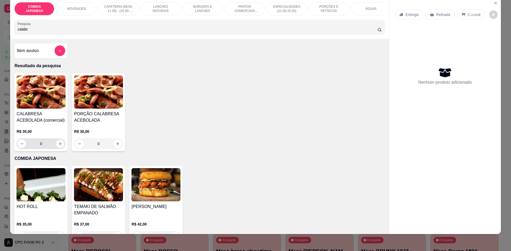
type input "calabr"
click at [58, 146] on icon "increase-product-quantity" at bounding box center [60, 144] width 4 height 4
type input "1"
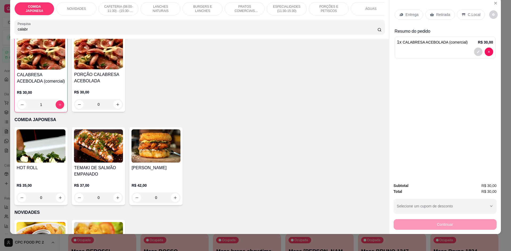
scroll to position [39, 0]
